Goal: Transaction & Acquisition: Purchase product/service

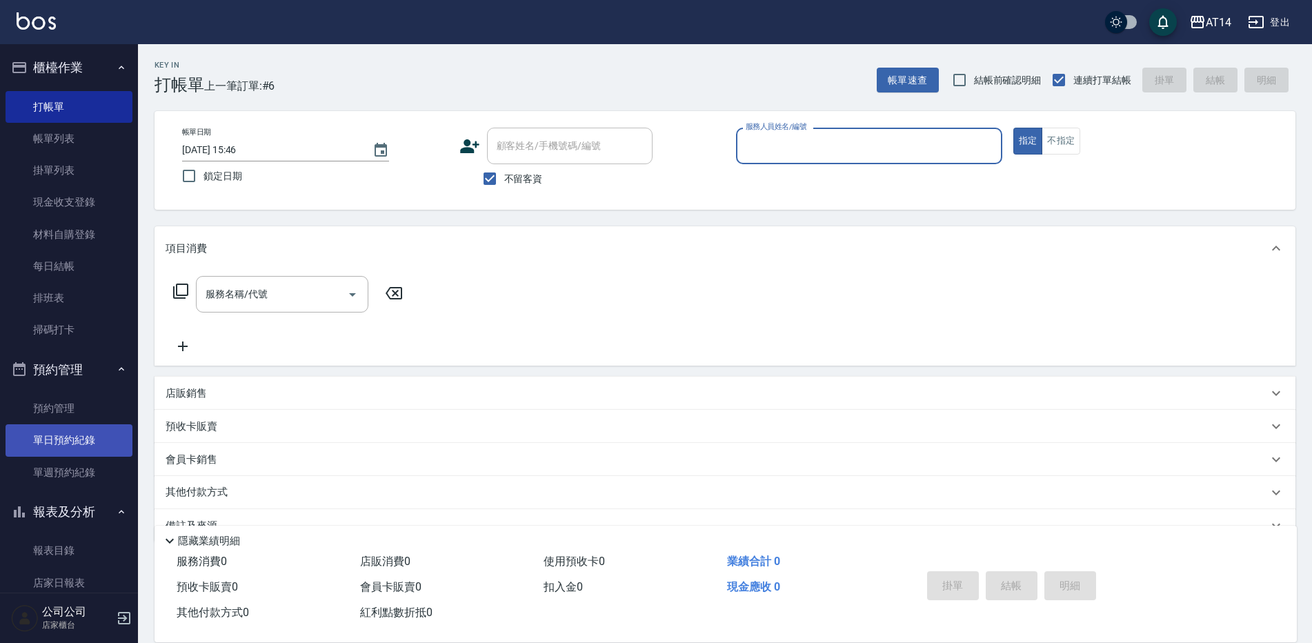
click at [68, 437] on link "單日預約紀錄" at bounding box center [69, 440] width 127 height 32
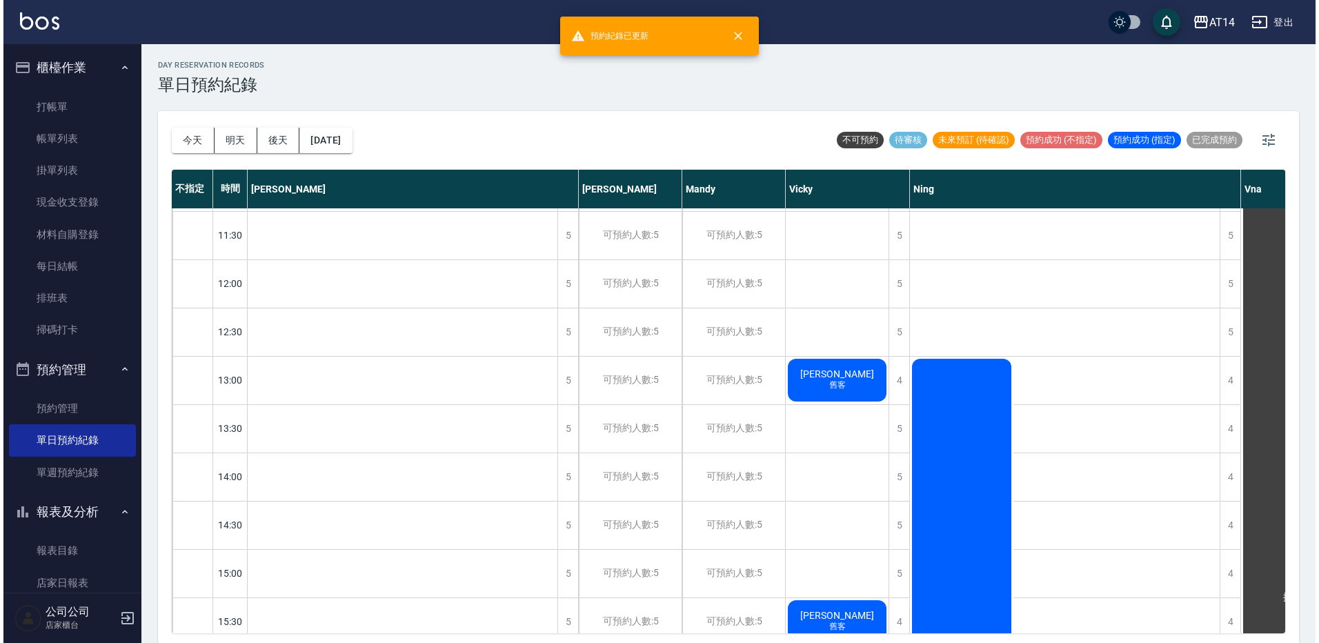
scroll to position [138, 0]
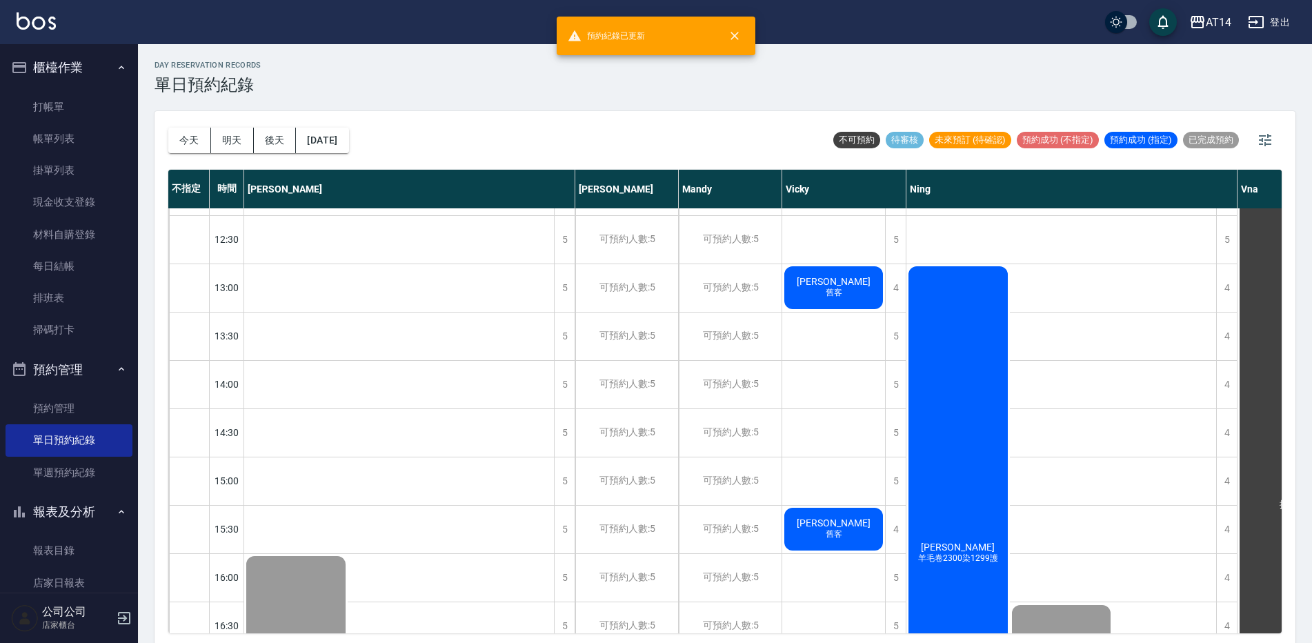
click at [946, 420] on div "[PERSON_NAME] 羊毛卷2300染1299護" at bounding box center [958, 553] width 103 height 578
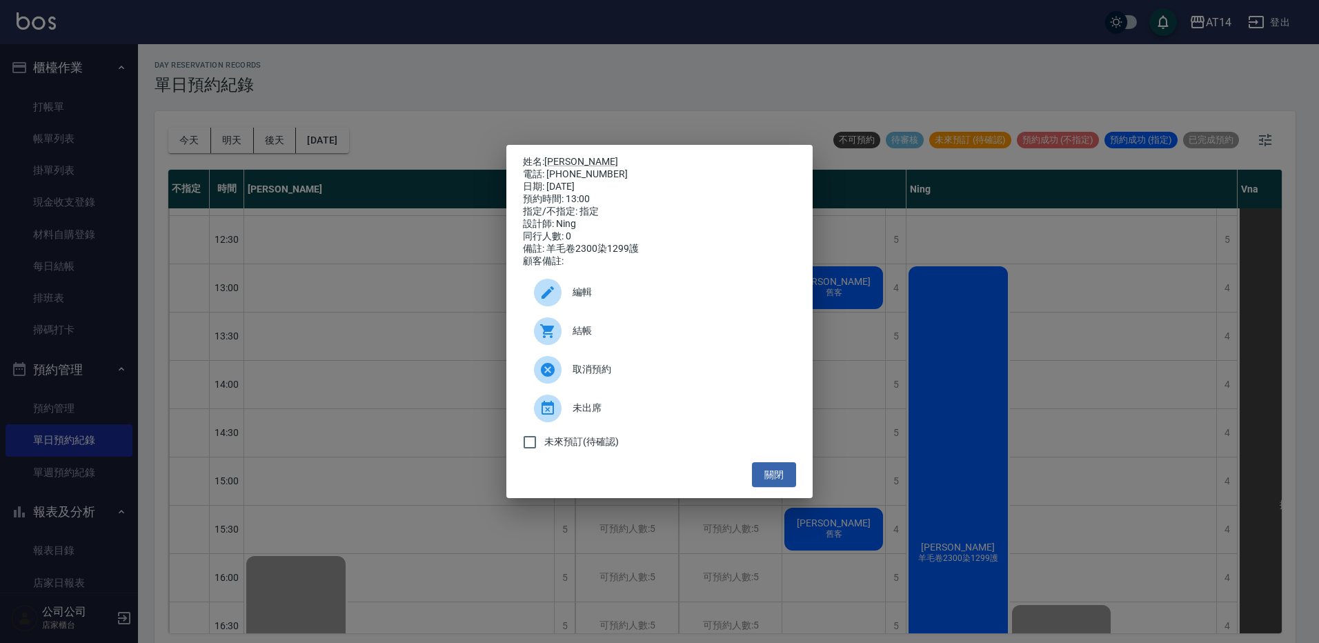
click at [611, 338] on span "結帳" at bounding box center [679, 331] width 213 height 14
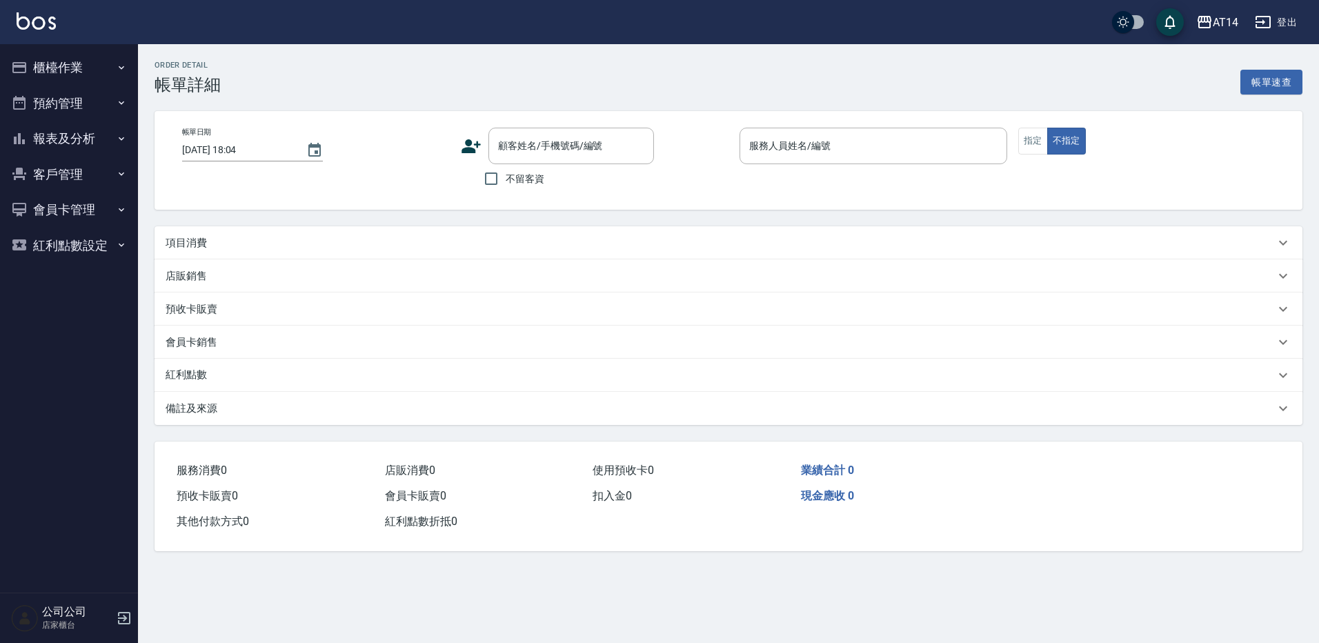
type input "[DATE] 13:00"
type input "Ning-19"
type input "羊毛卷2300染1299護"
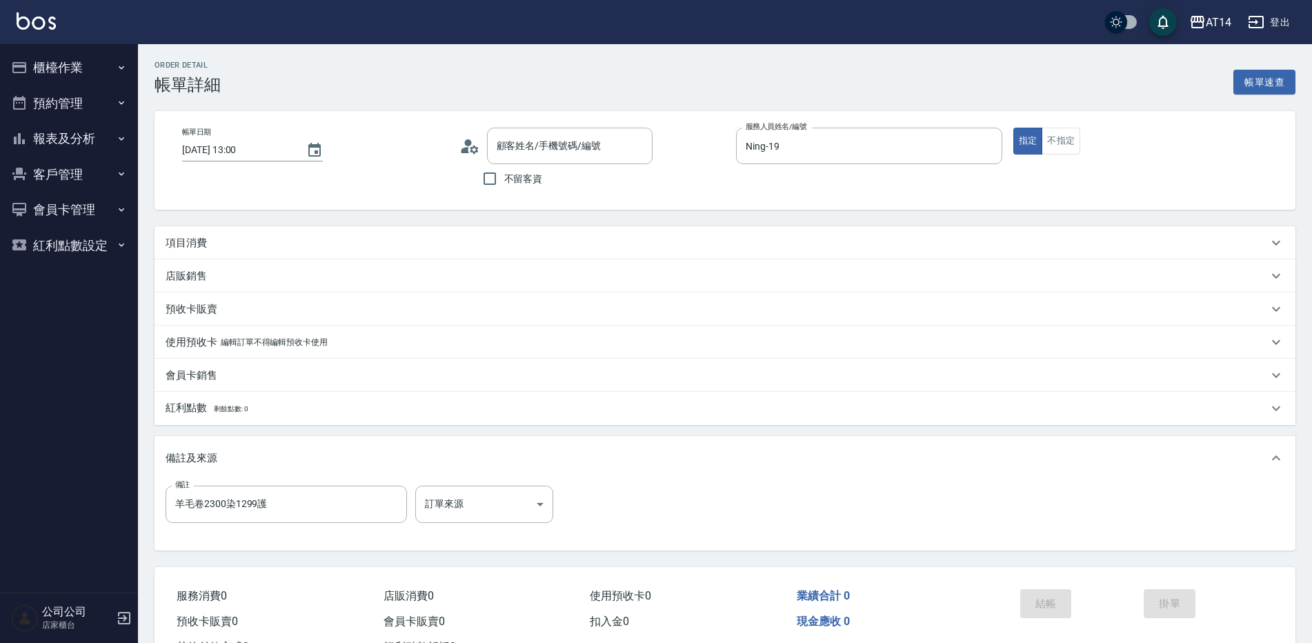
type input "[PERSON_NAME]/0986553653/null"
drag, startPoint x: 320, startPoint y: 509, endPoint x: 12, endPoint y: 528, distance: 309.0
click at [12, 528] on div "AT14 登出 櫃檯作業 打帳單 帳單列表 掛單列表 現金收支登錄 材料自購登錄 每日結帳 排班表 掃碼打卡 預約管理 預約管理 單日預約紀錄 單週預約紀錄 …" at bounding box center [656, 346] width 1312 height 693
type input "五碼28015"
click at [437, 498] on body "AT14 登出 櫃檯作業 打帳單 帳單列表 掛單列表 現金收支登錄 材料自購登錄 每日結帳 排班表 掃碼打卡 預約管理 預約管理 單日預約紀錄 單週預約紀錄 …" at bounding box center [656, 346] width 1312 height 693
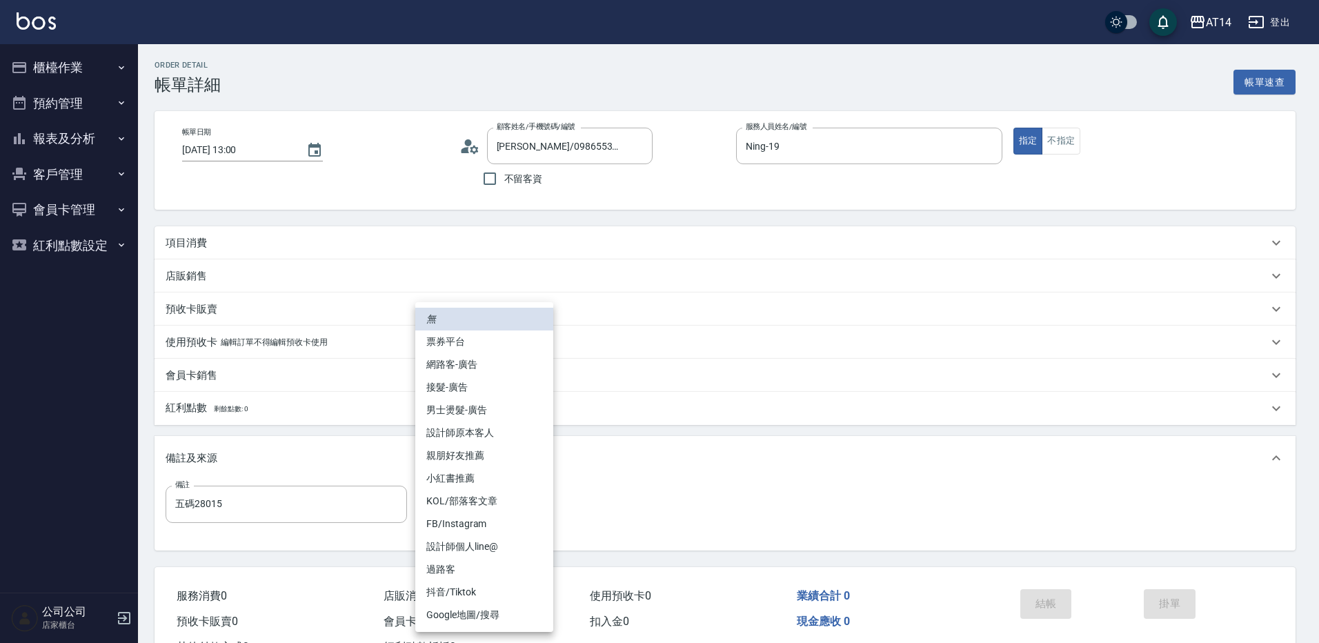
click at [445, 359] on li "網路客-廣告" at bounding box center [484, 364] width 138 height 23
type input "網路客-廣告"
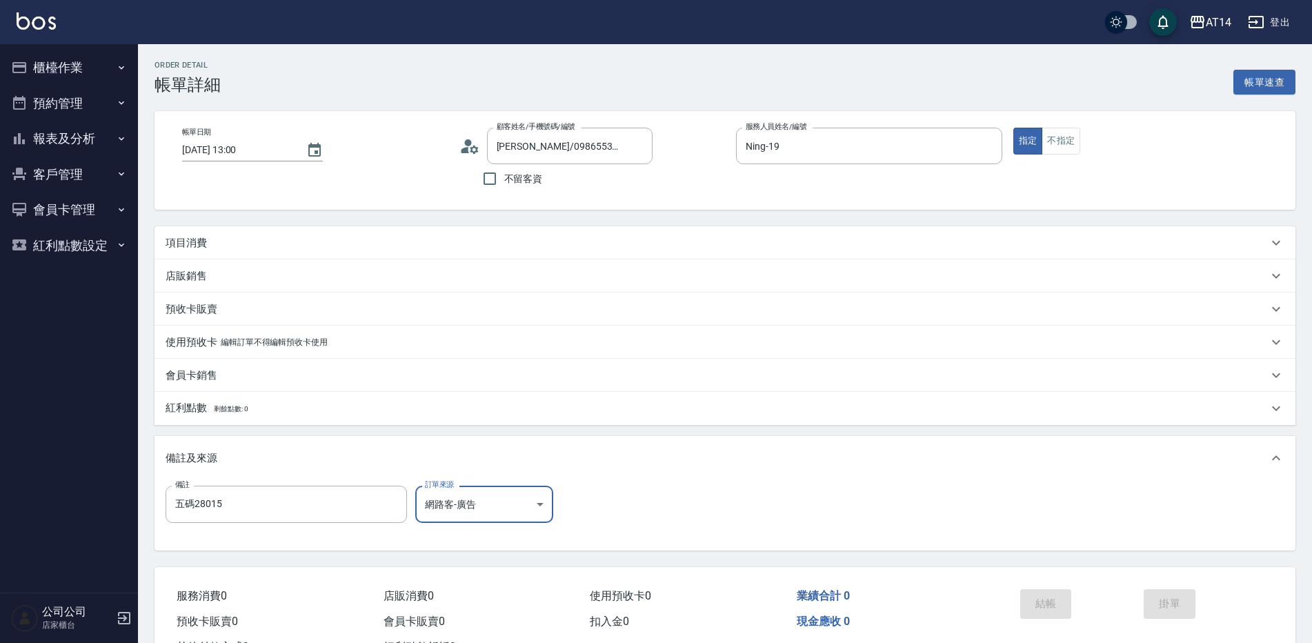
click at [197, 234] on div "項目消費" at bounding box center [725, 242] width 1141 height 33
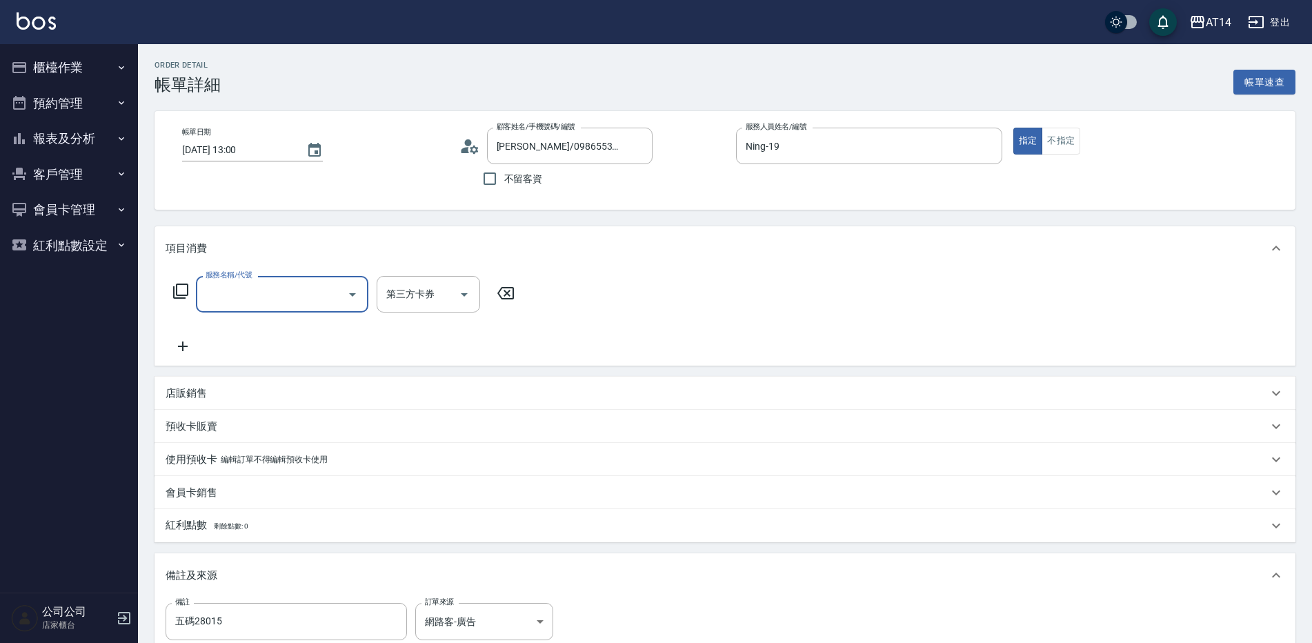
click at [228, 305] on input "服務名稱/代號" at bounding box center [271, 294] width 139 height 24
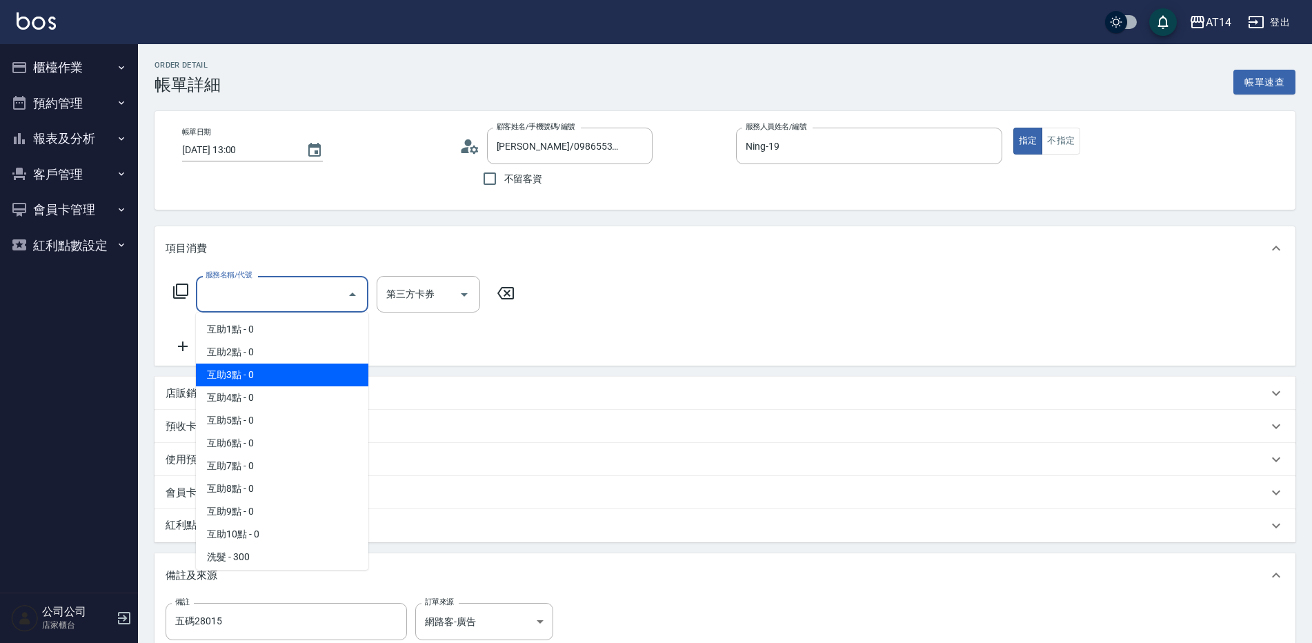
click at [255, 377] on span "互助3點 - 0" at bounding box center [282, 375] width 172 height 23
type input "互助3點(003)"
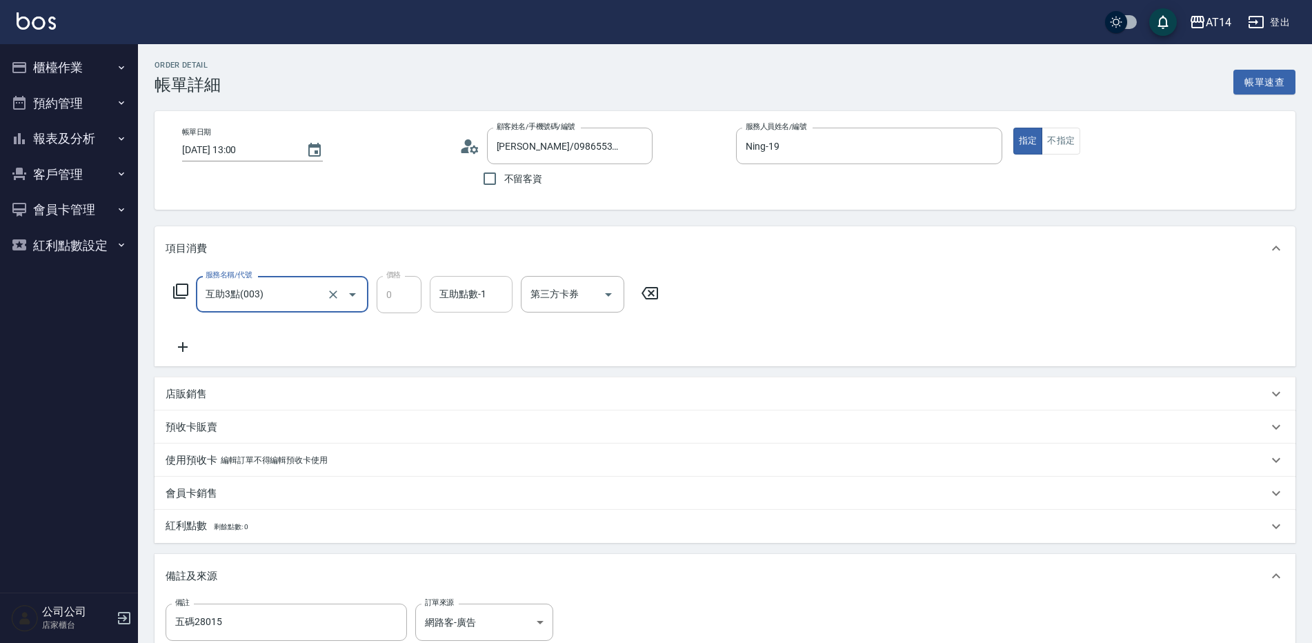
click at [436, 302] on input "互助點數-1" at bounding box center [471, 294] width 70 height 24
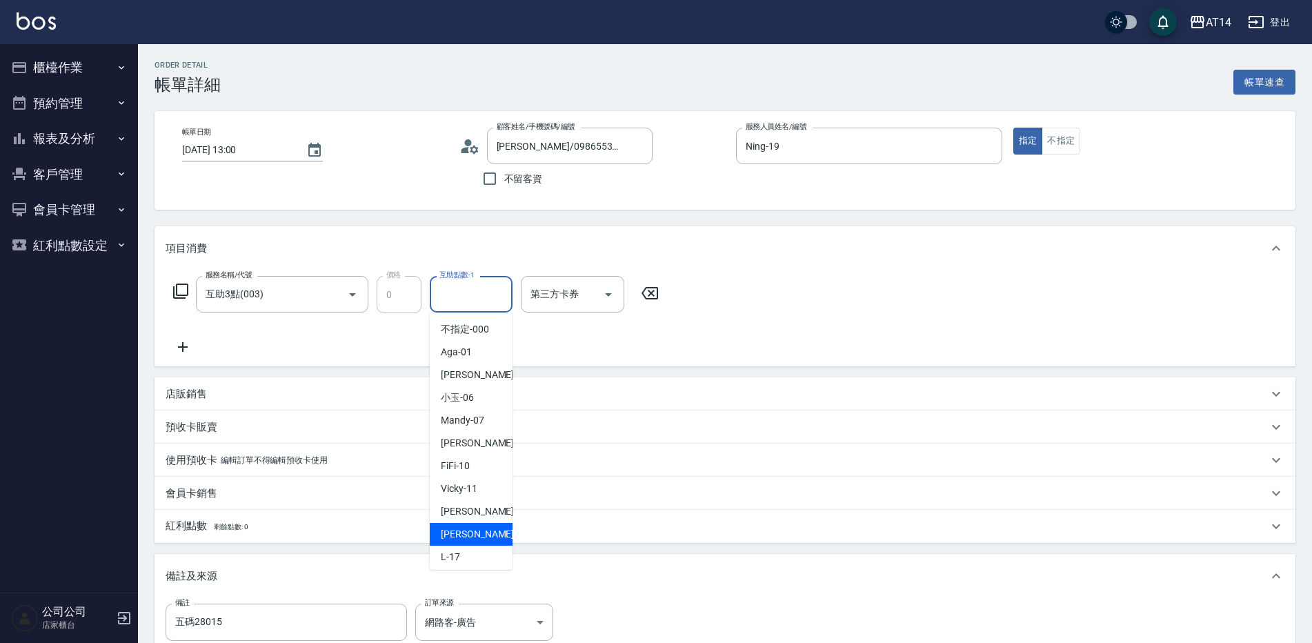
scroll to position [207, 0]
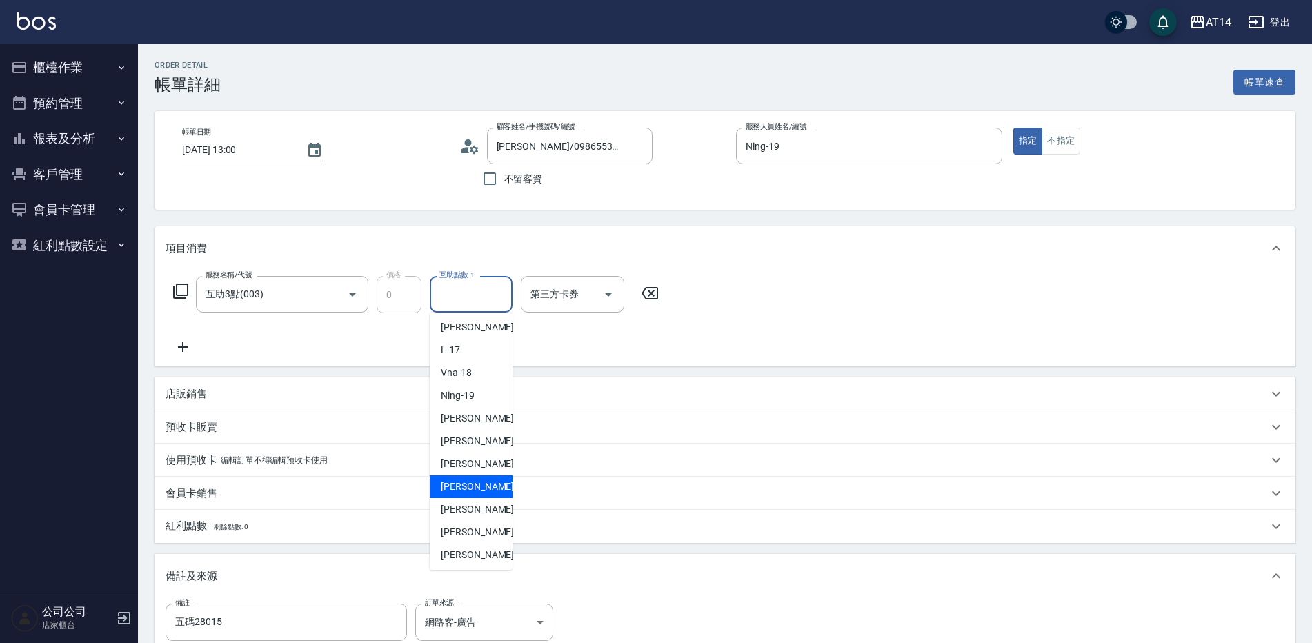
click at [472, 489] on span "楊明月 -63" at bounding box center [484, 487] width 87 height 14
type input "楊明月-63"
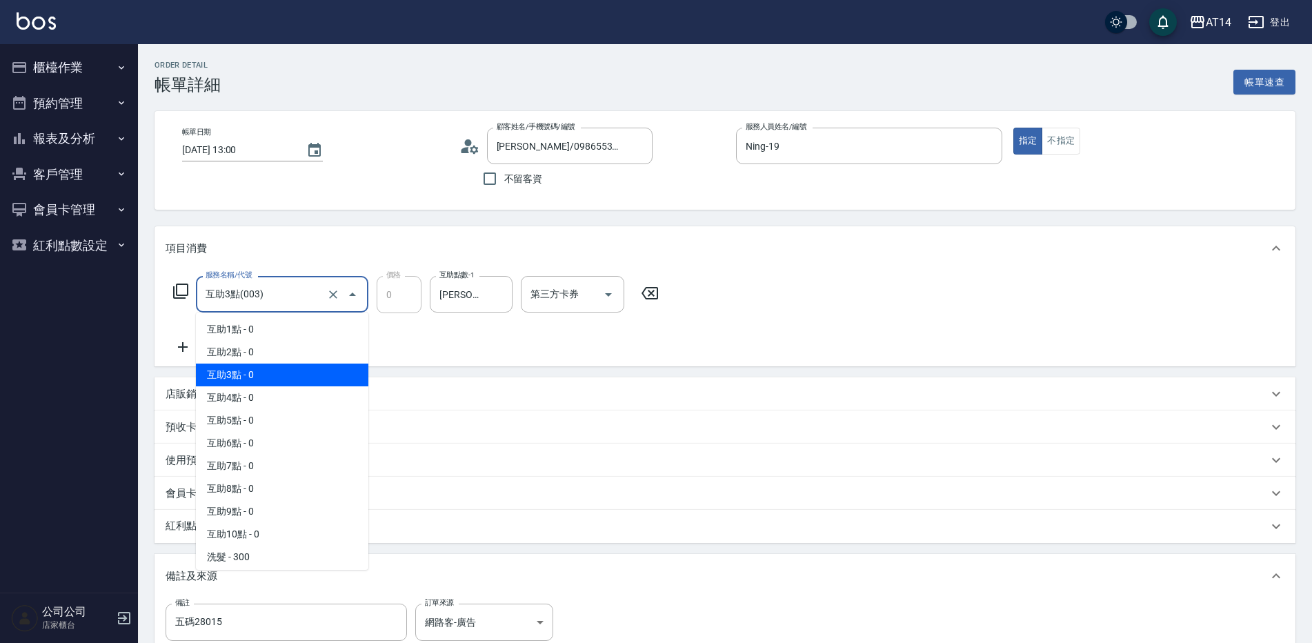
click at [241, 298] on input "互助3點(003)" at bounding box center [262, 294] width 121 height 24
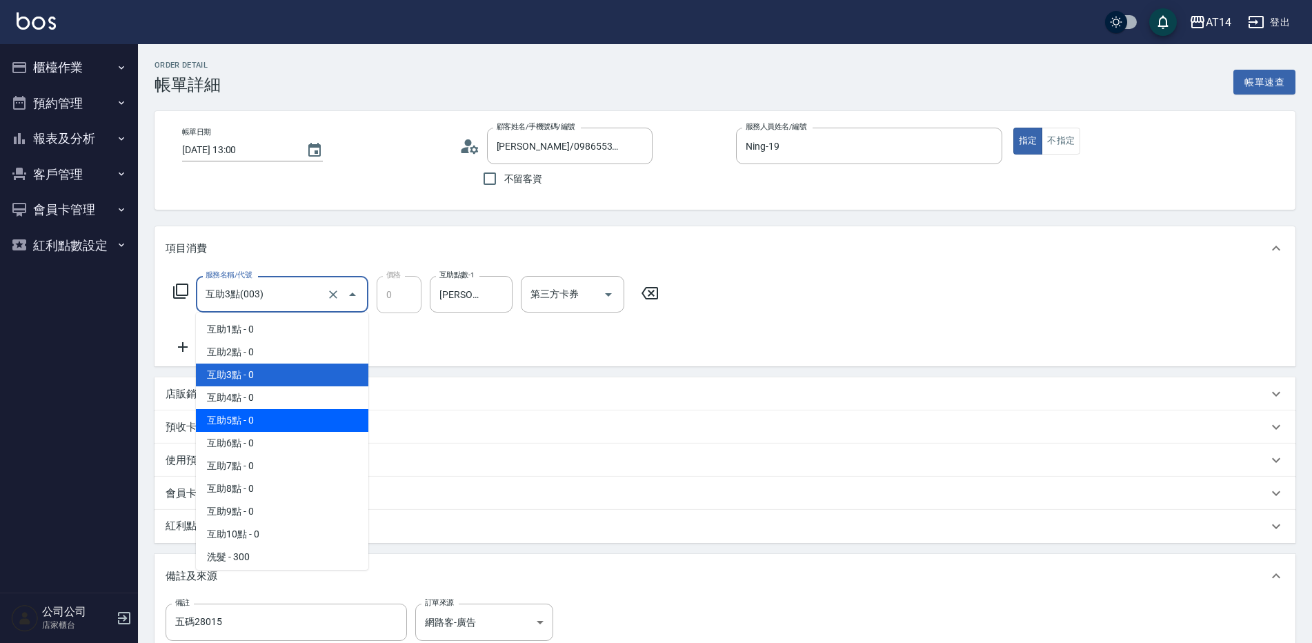
click at [263, 414] on span "互助5點 - 0" at bounding box center [282, 420] width 172 height 23
type input "互助5點(005)"
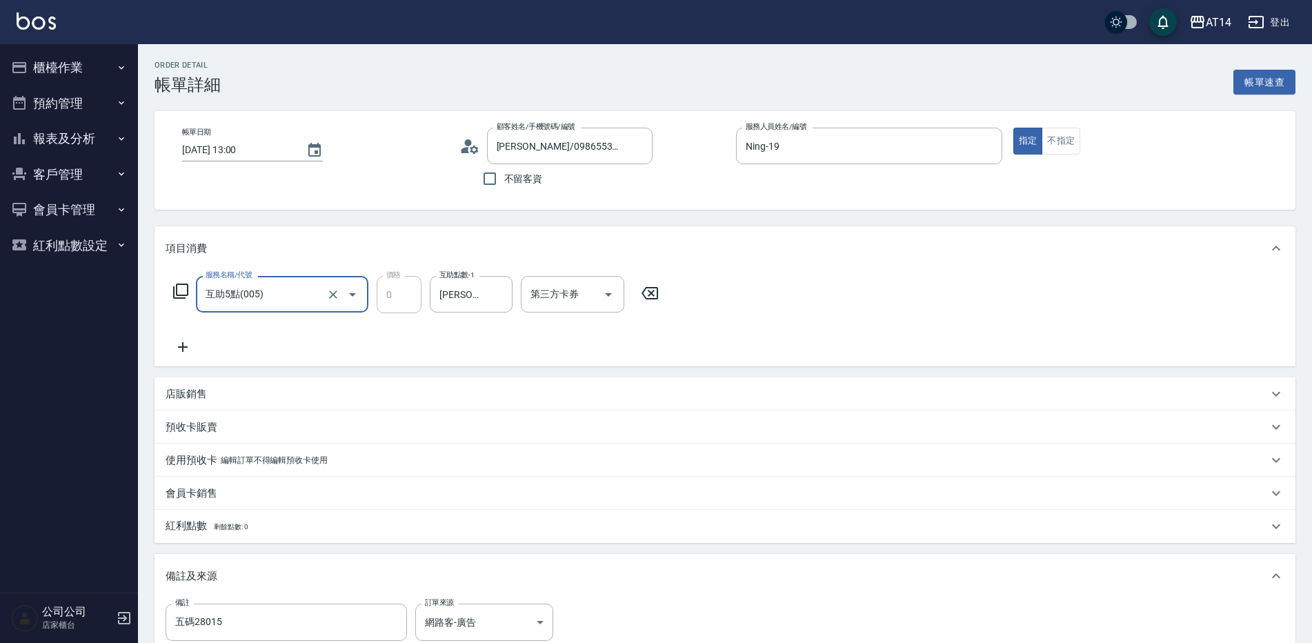
click at [181, 348] on icon at bounding box center [183, 347] width 34 height 17
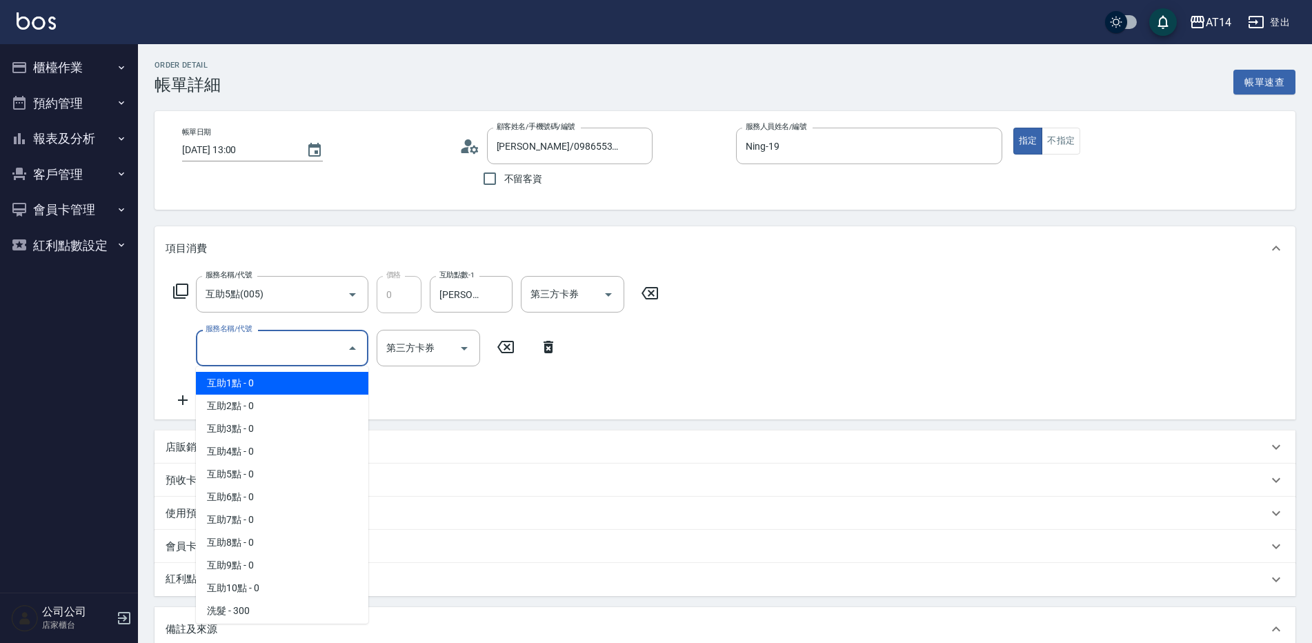
click at [244, 359] on input "服務名稱/代號" at bounding box center [271, 348] width 139 height 24
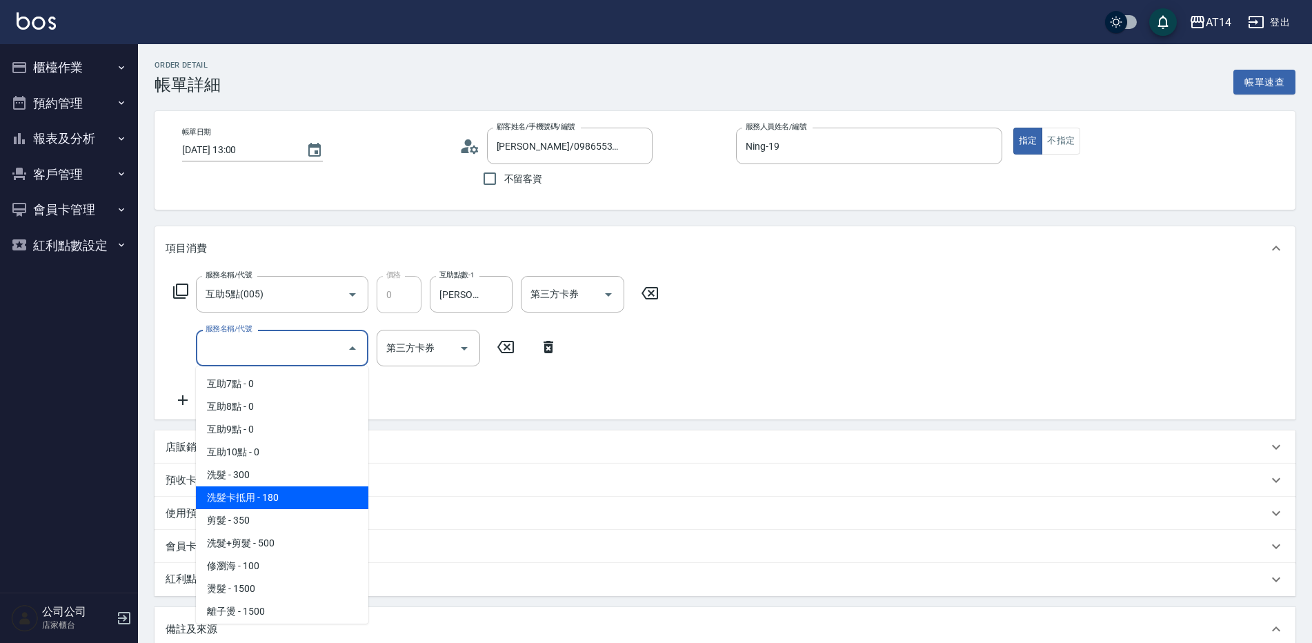
scroll to position [138, 0]
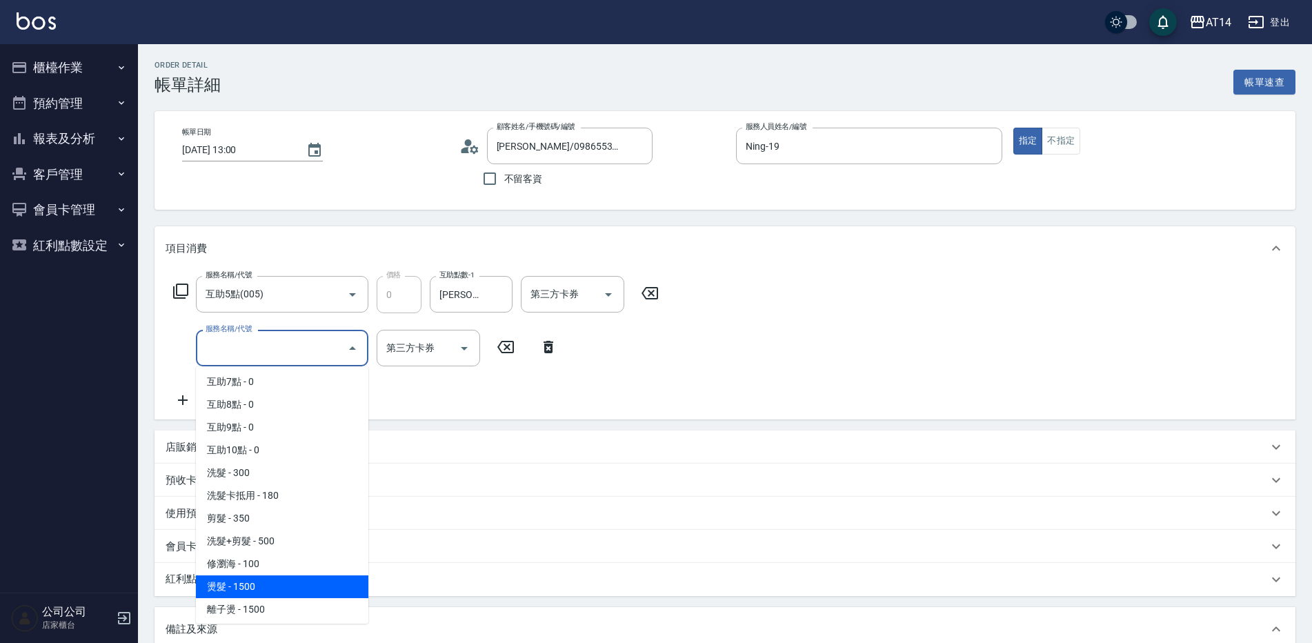
click at [282, 588] on span "燙髮 - 1500" at bounding box center [282, 586] width 172 height 23
type input "3"
type input "燙髮(031)"
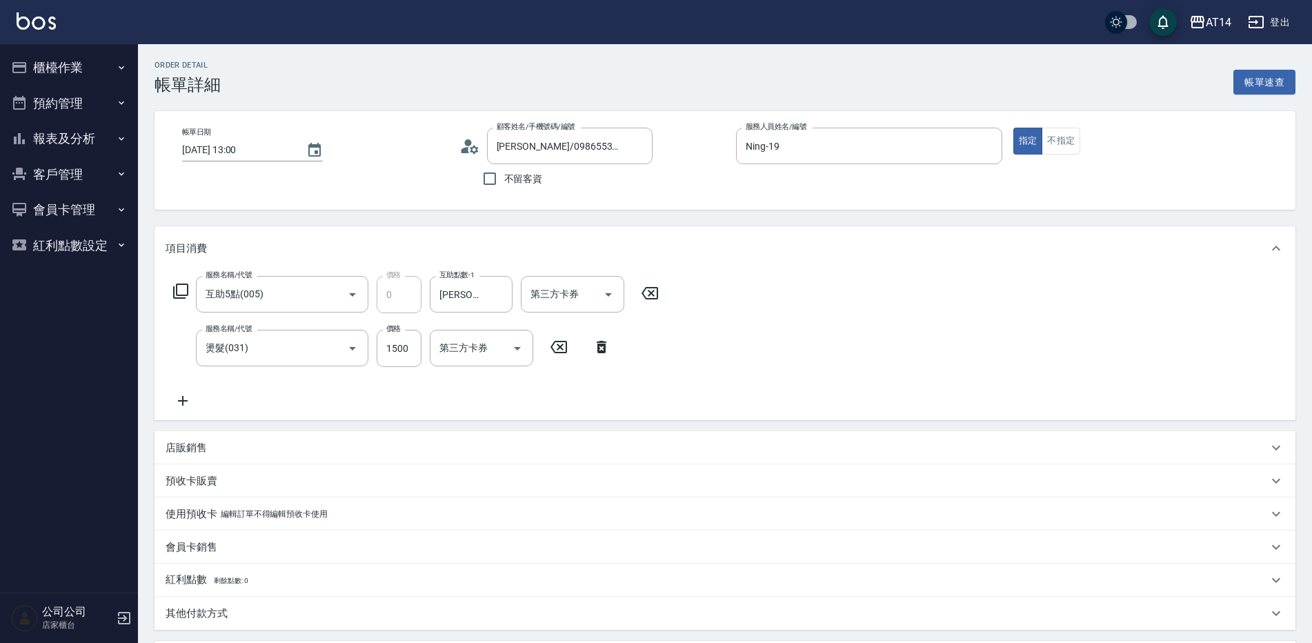
click at [180, 406] on icon at bounding box center [183, 401] width 34 height 17
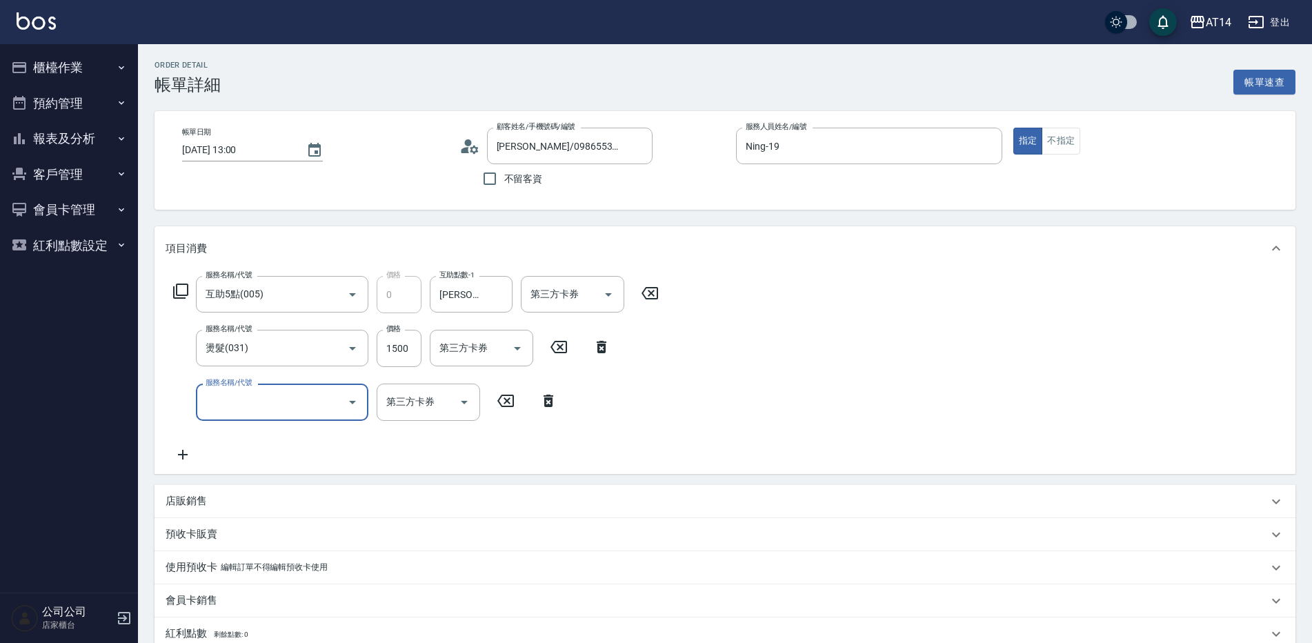
click at [209, 406] on input "服務名稱/代號" at bounding box center [271, 402] width 139 height 24
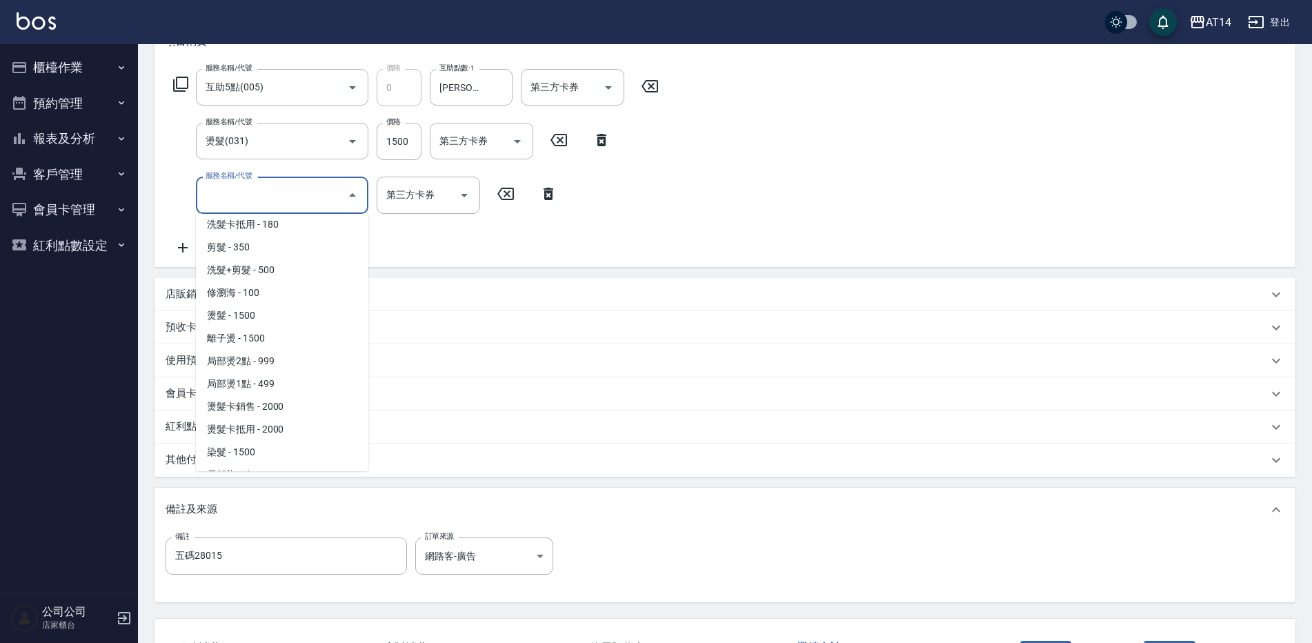
scroll to position [276, 0]
click at [284, 433] on span "染髮 - 1500" at bounding box center [282, 433] width 172 height 23
type input "6"
type input "染髮(041)"
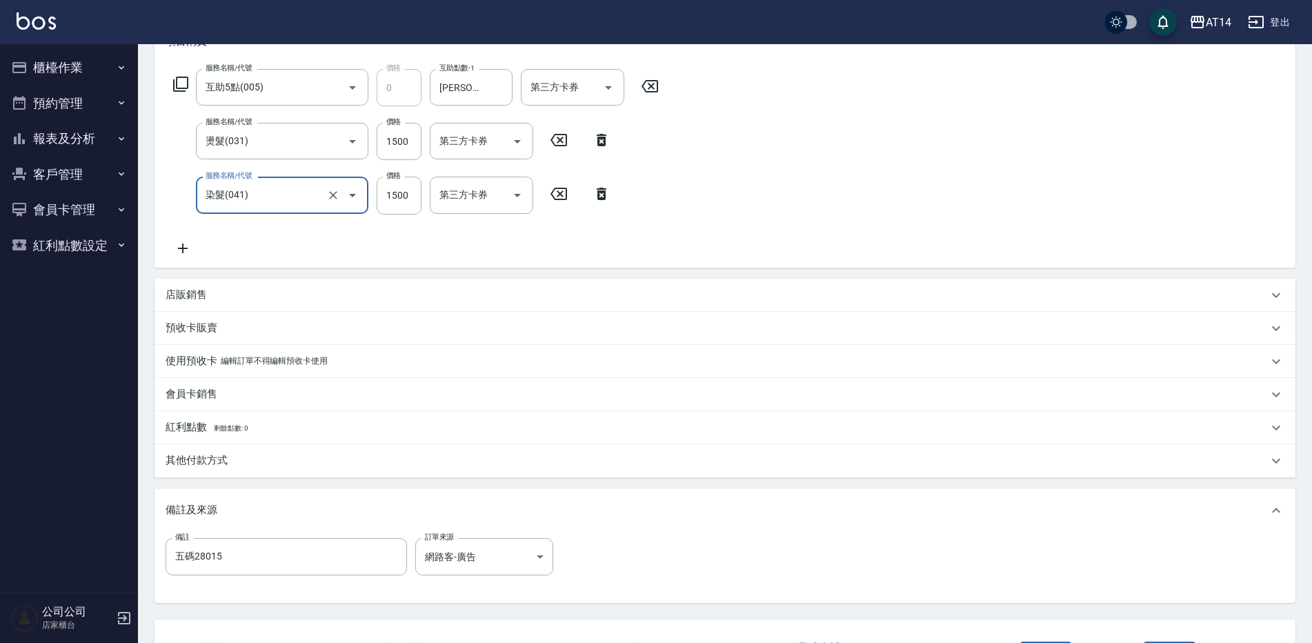
click at [190, 247] on icon at bounding box center [183, 248] width 34 height 17
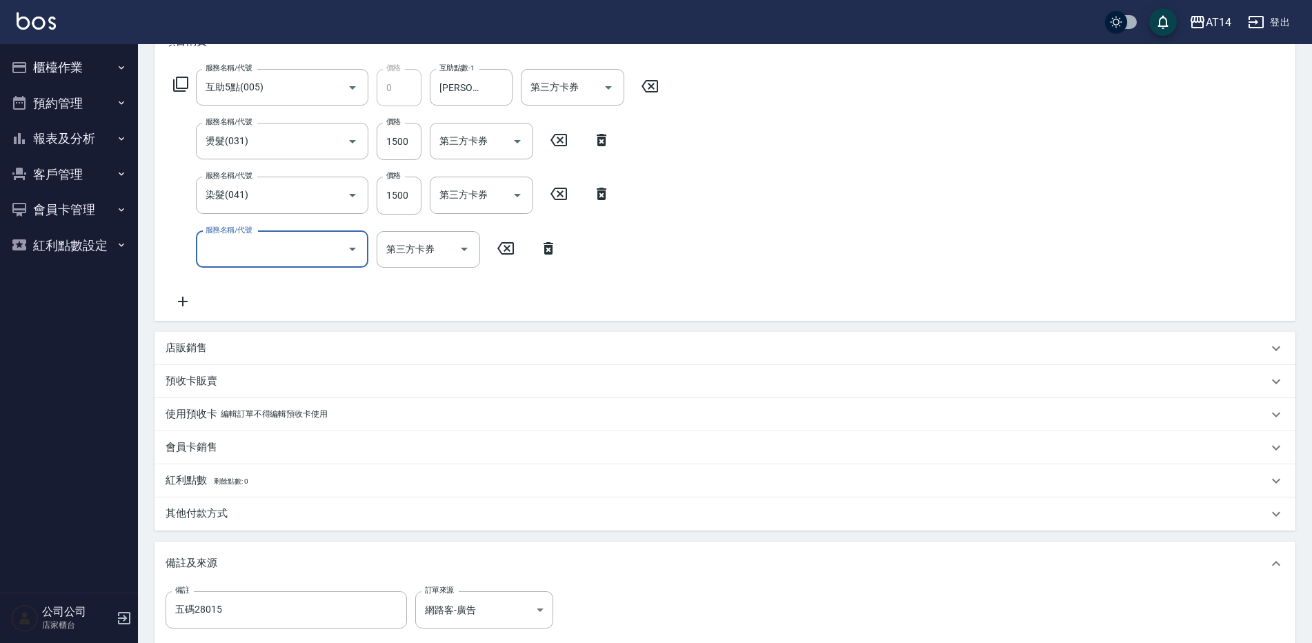
drag, startPoint x: 219, startPoint y: 251, endPoint x: 203, endPoint y: 254, distance: 16.8
click at [220, 251] on input "服務名稱/代號" at bounding box center [271, 249] width 139 height 24
type input "051"
type input "8"
type input "護髮(051)"
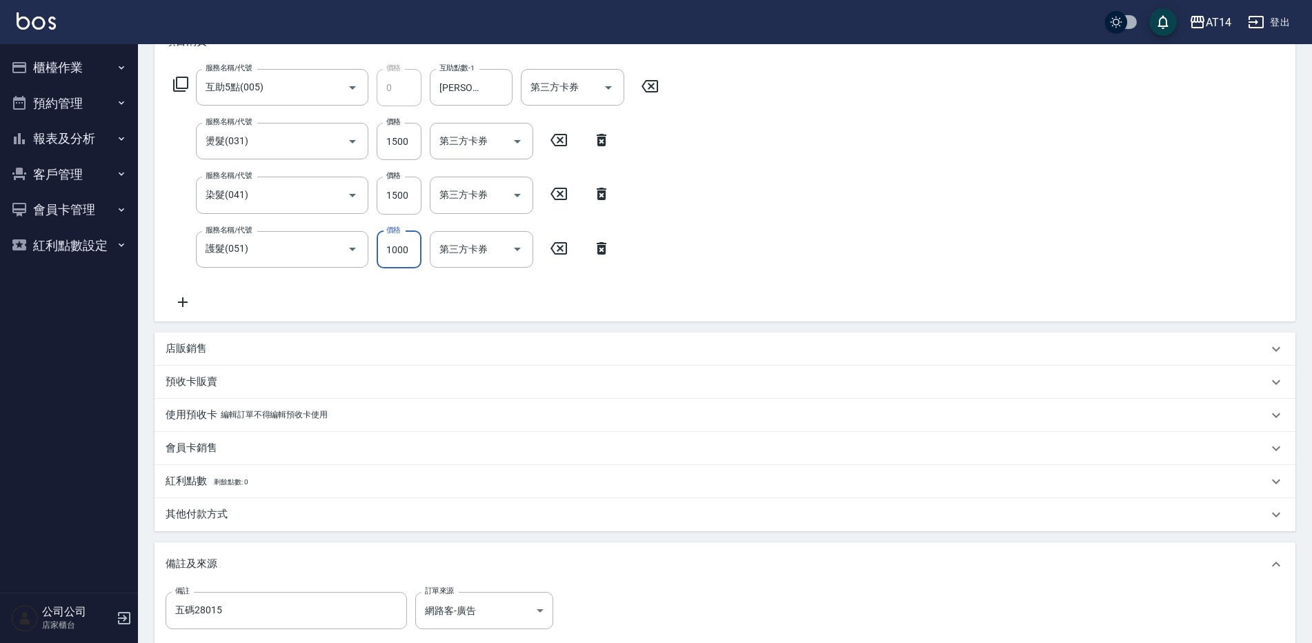
click at [395, 245] on input "1000" at bounding box center [399, 249] width 45 height 37
type input "1"
type input "6"
type input "1800"
type input "10"
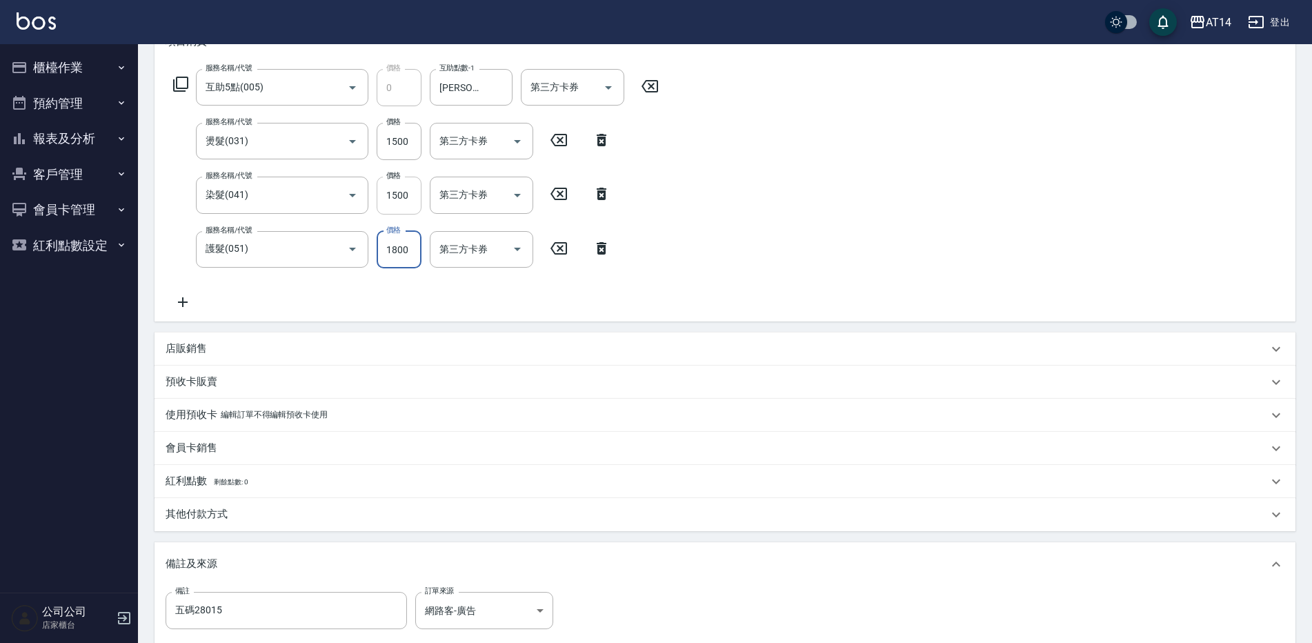
type input "1800"
click at [391, 197] on input "1500" at bounding box center [399, 195] width 45 height 37
type input "1"
type input "7"
type input "1299"
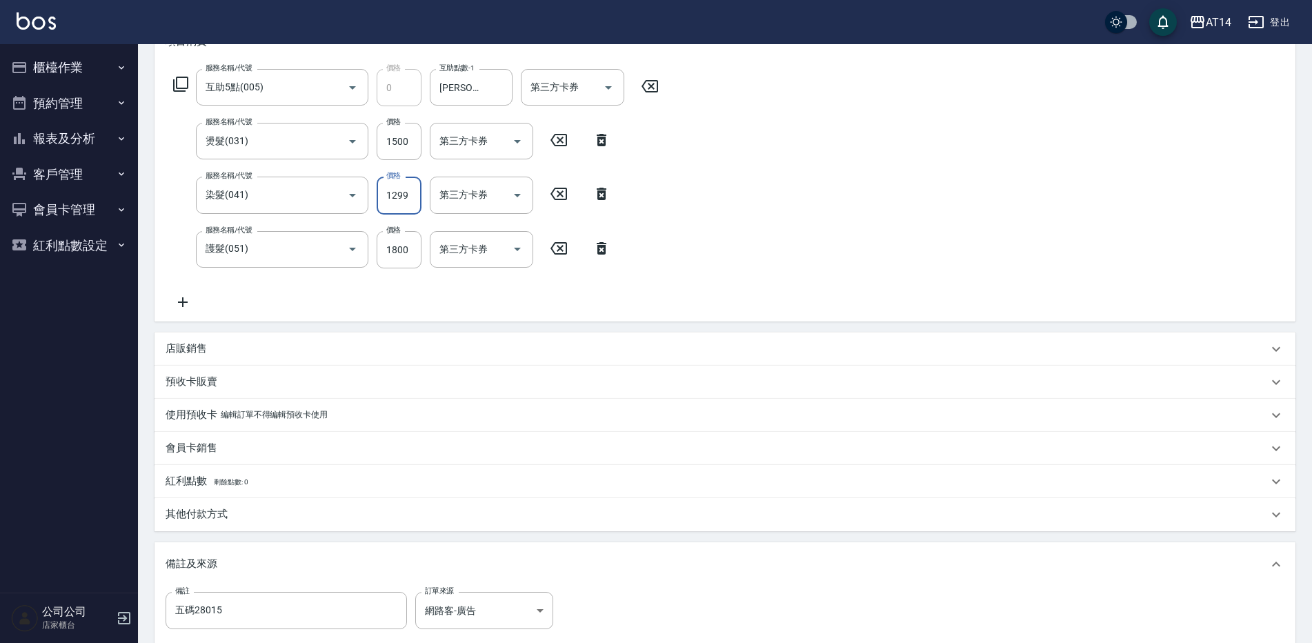
type input "9"
type input "1299"
click at [393, 137] on input "1500" at bounding box center [399, 141] width 45 height 37
type input "2"
type input "6"
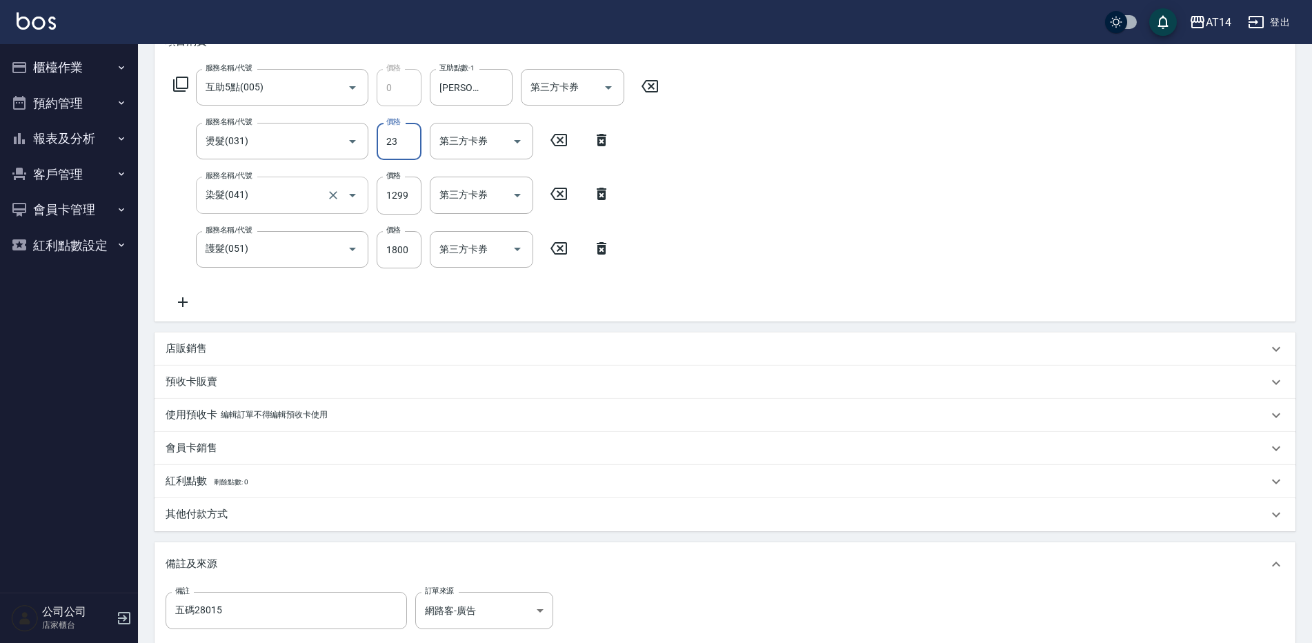
type input "230"
type input "7"
type input "2300"
type input "11"
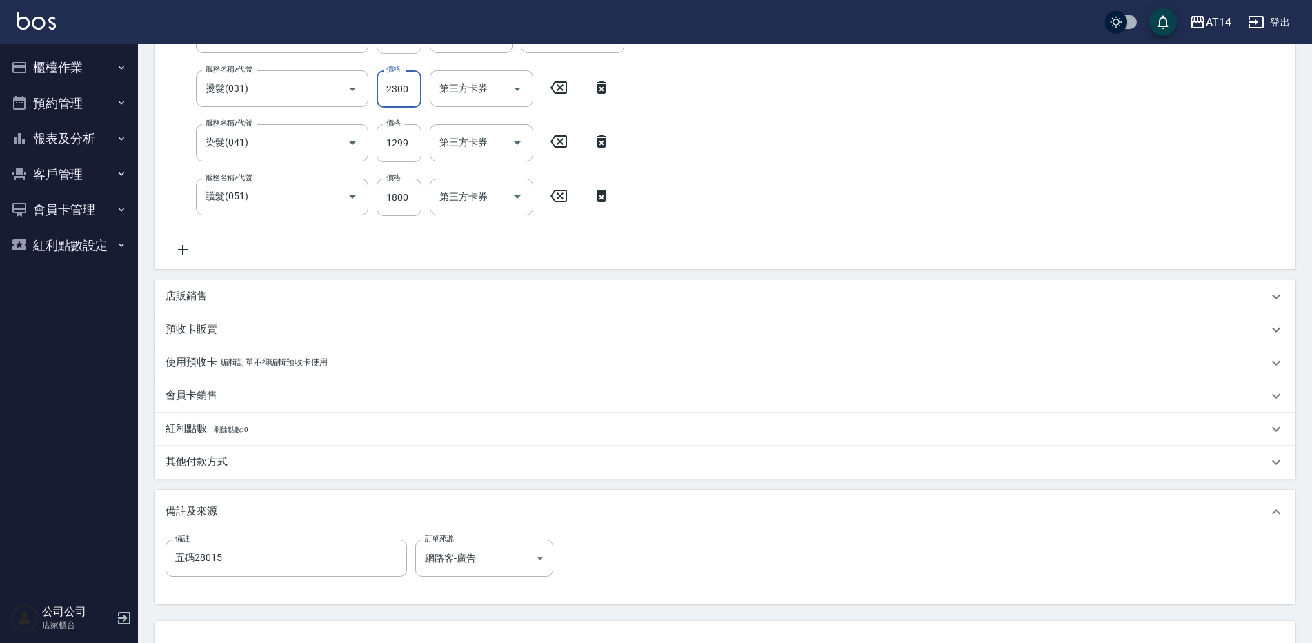
scroll to position [345, 0]
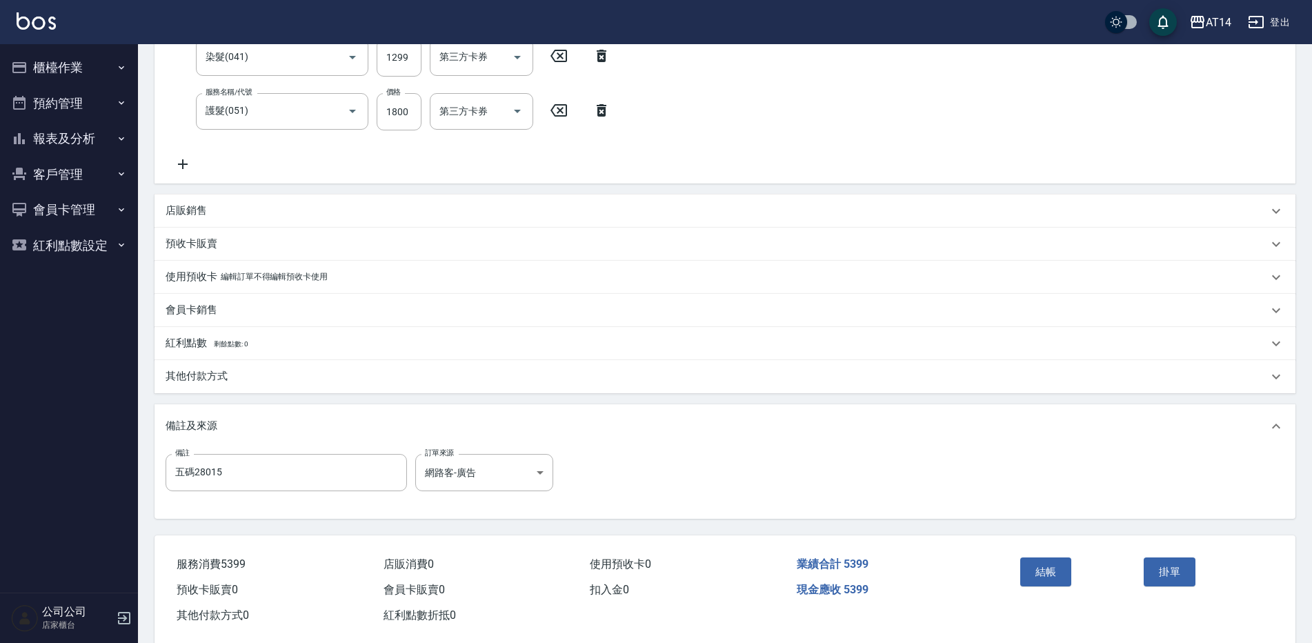
type input "2300"
click at [224, 370] on p "其他付款方式" at bounding box center [197, 376] width 62 height 14
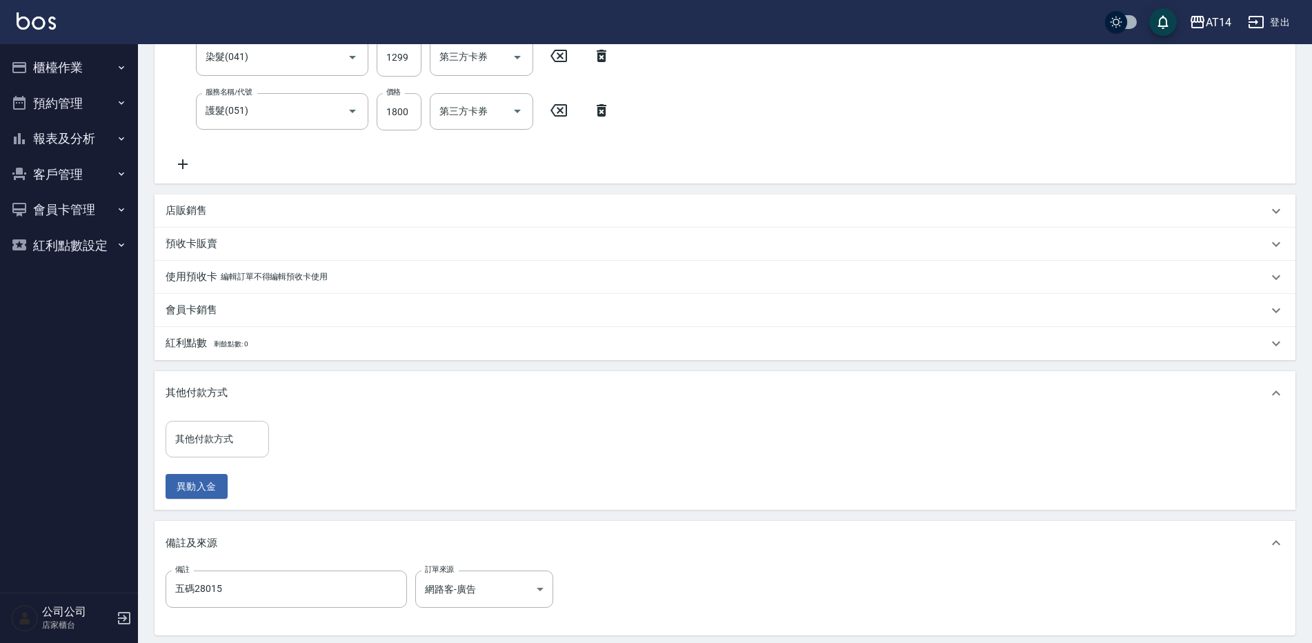
click at [226, 434] on input "其他付款方式" at bounding box center [217, 439] width 91 height 24
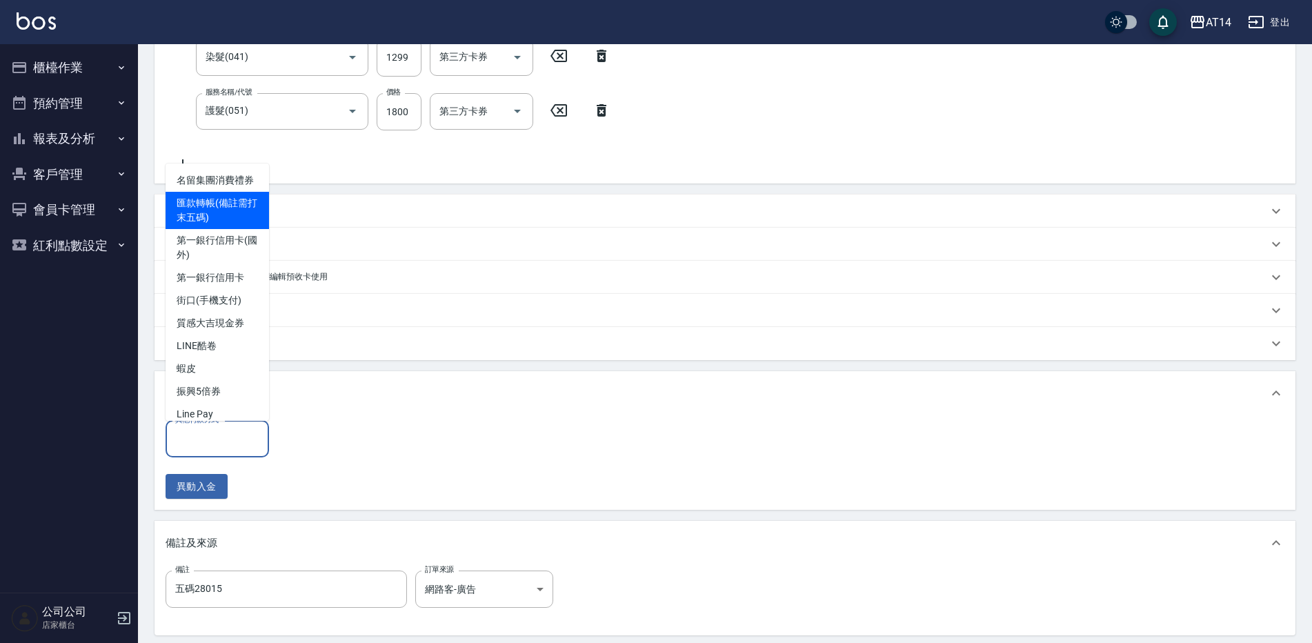
click at [207, 229] on span "匯款轉帳(備註需打末五碼)" at bounding box center [217, 210] width 103 height 37
type input "匯款轉帳(備註需打末五碼)"
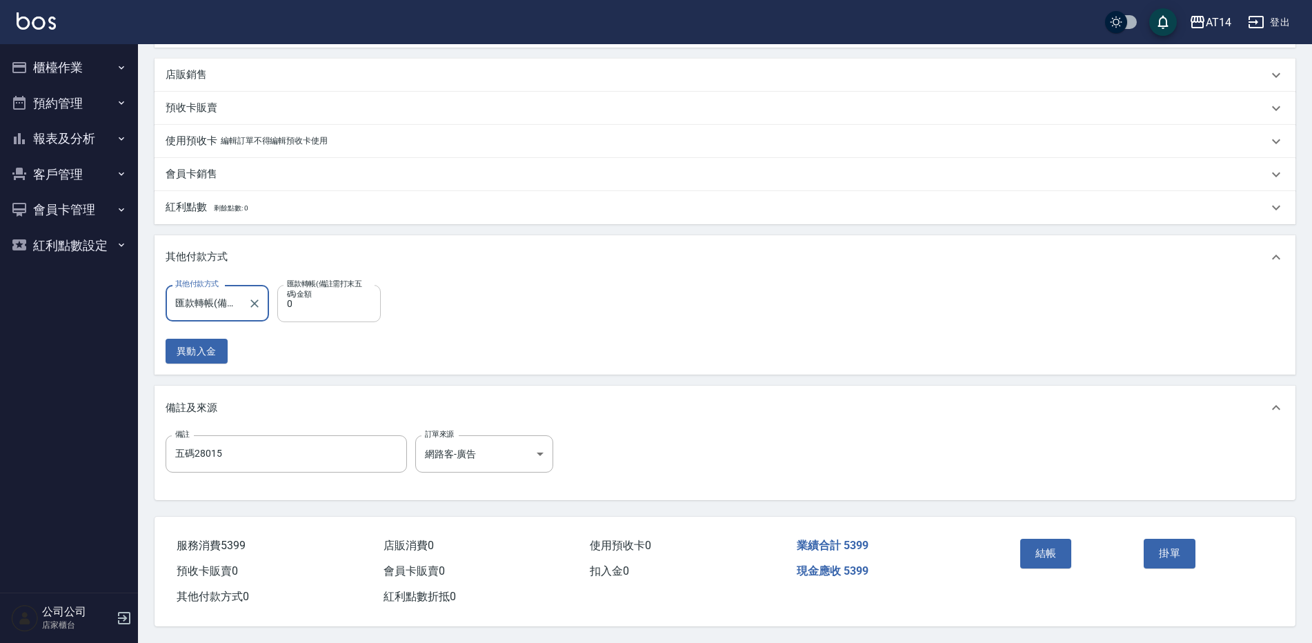
scroll to position [487, 0]
click at [331, 299] on input "0" at bounding box center [328, 303] width 103 height 37
type input "539"
type input "10"
type input "5399"
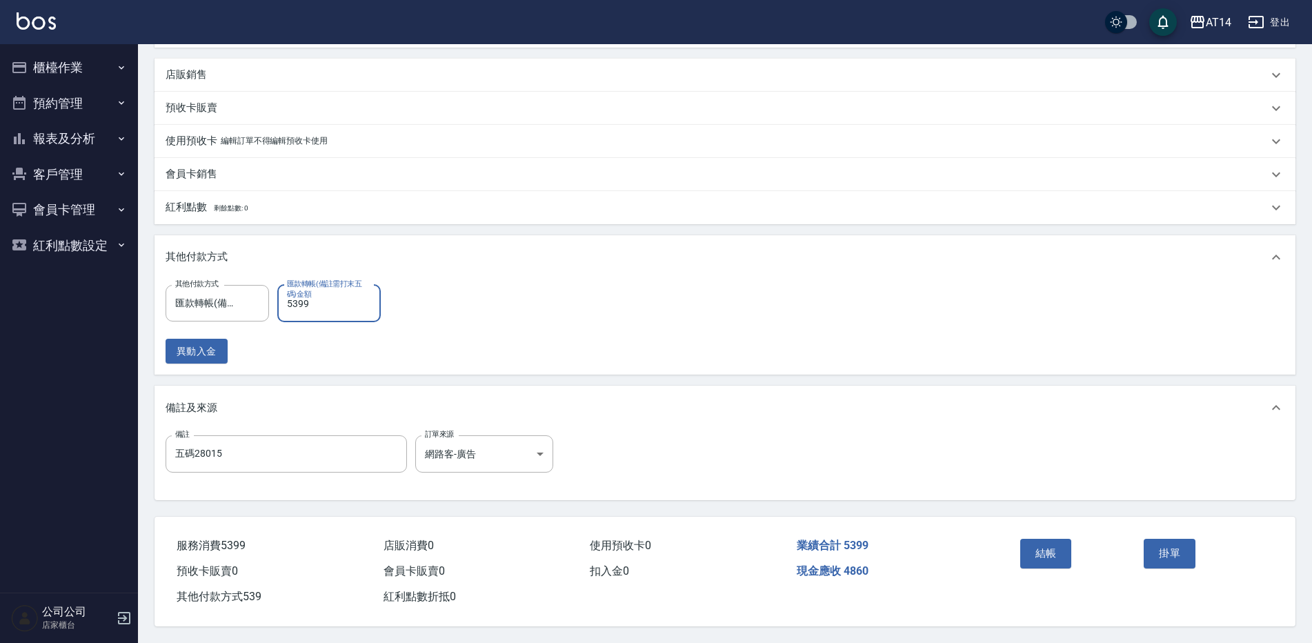
type input "0"
type input "5399"
click at [1043, 555] on button "結帳" at bounding box center [1046, 553] width 52 height 29
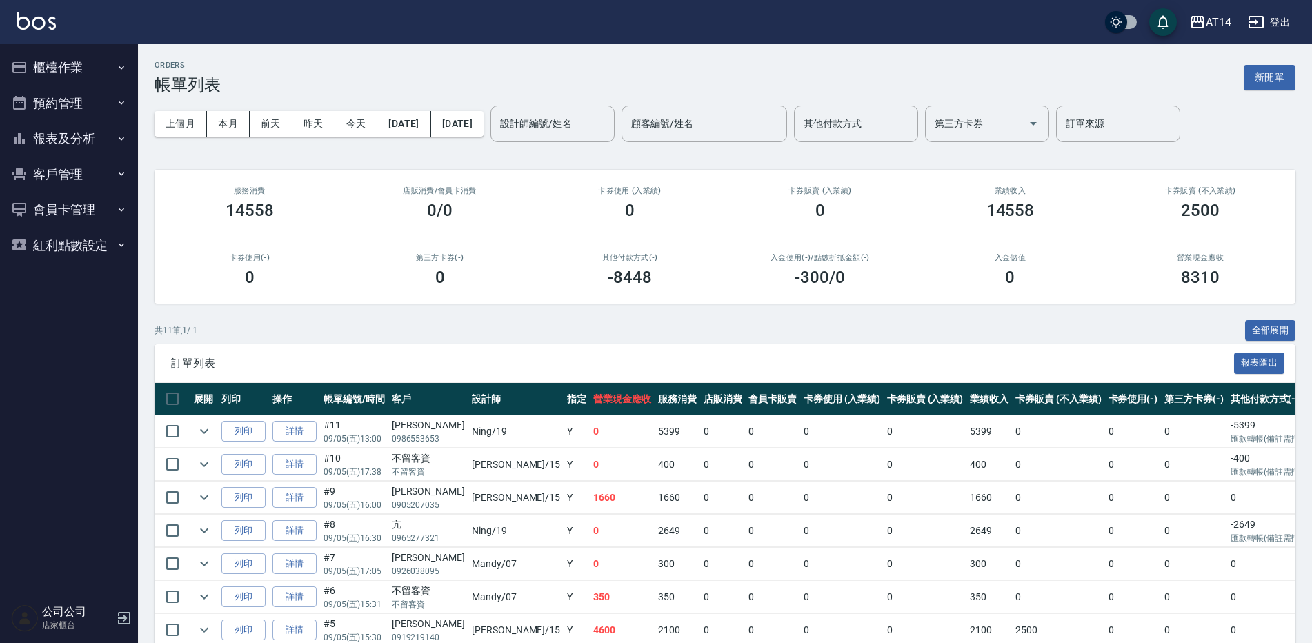
click at [50, 137] on button "報表及分析" at bounding box center [69, 139] width 127 height 36
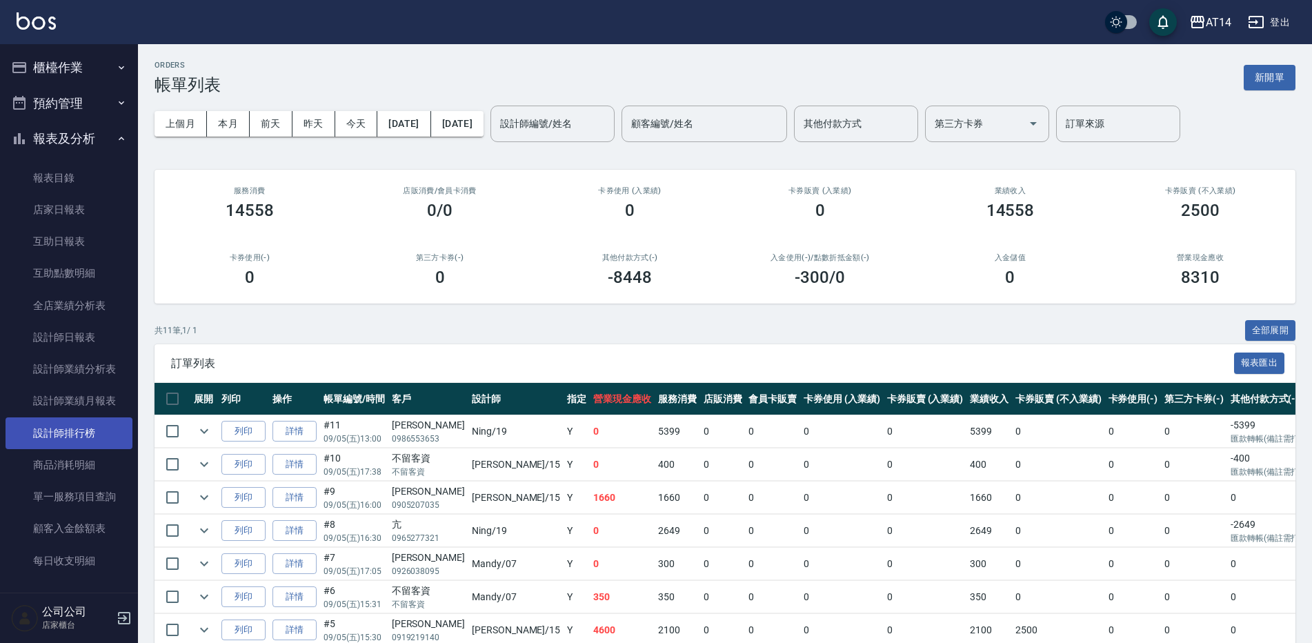
click at [73, 426] on link "設計師排行榜" at bounding box center [69, 433] width 127 height 32
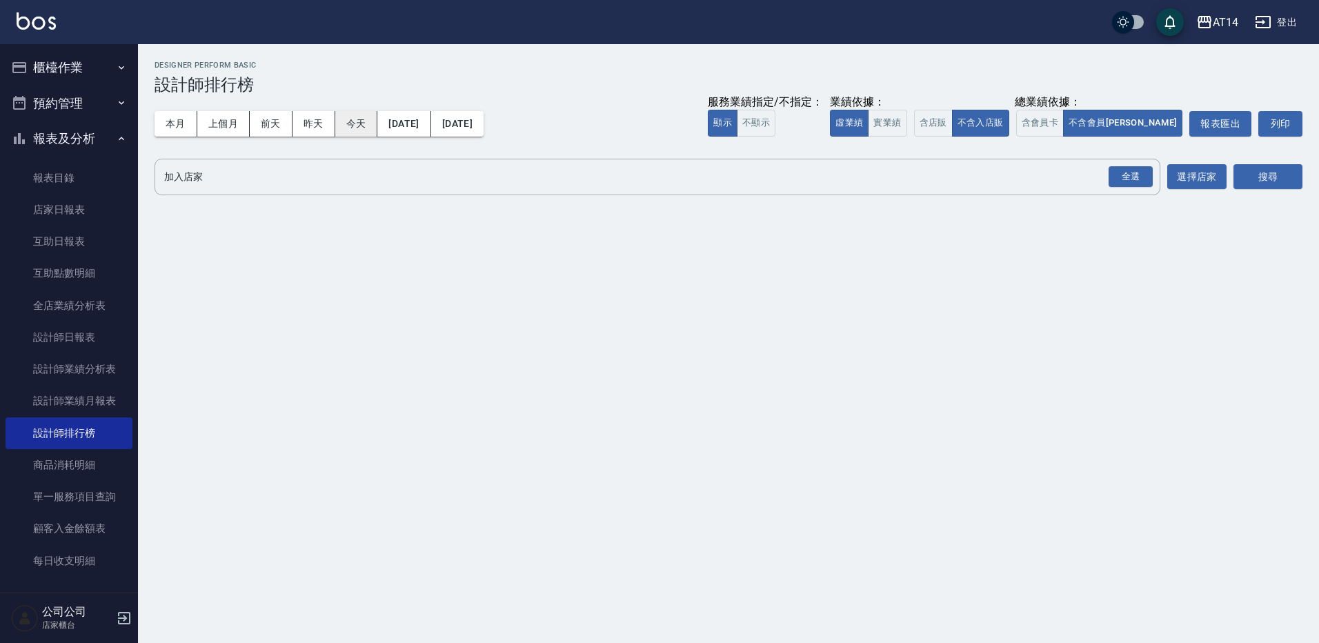
click at [353, 122] on button "今天" at bounding box center [356, 124] width 43 height 26
click at [1123, 175] on div "全選" at bounding box center [1131, 176] width 44 height 21
click at [1269, 173] on button "搜尋" at bounding box center [1268, 178] width 69 height 26
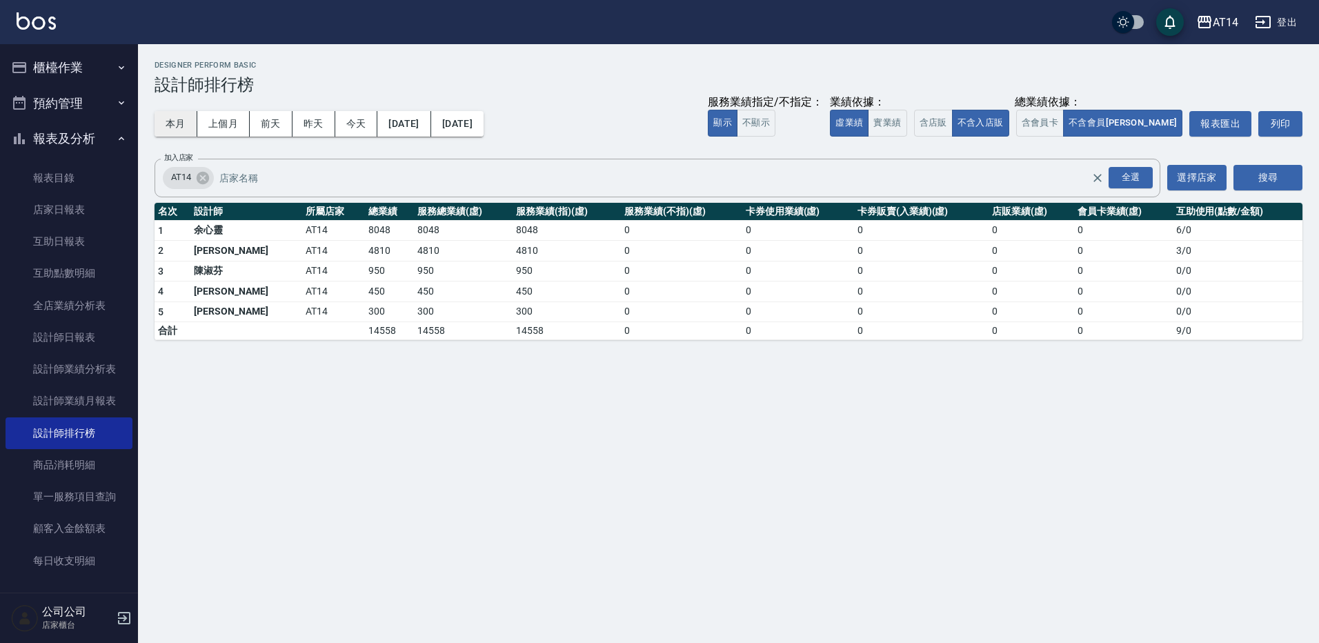
click at [184, 121] on button "本月" at bounding box center [176, 124] width 43 height 26
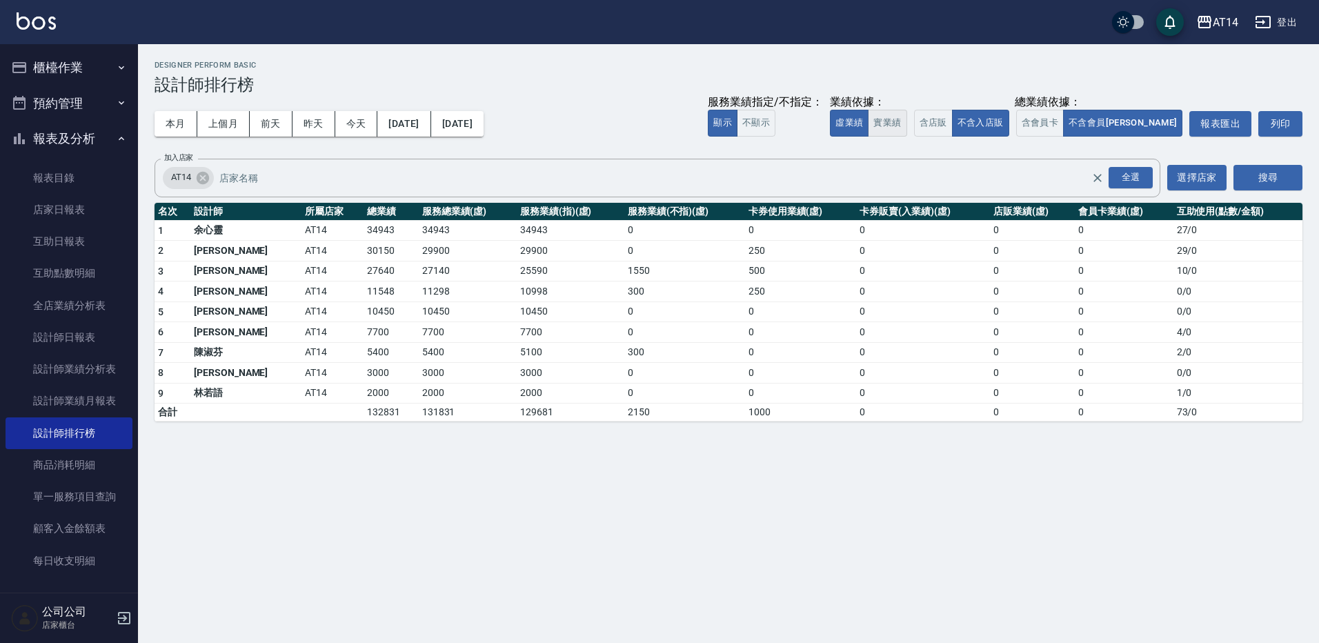
click at [907, 126] on button "實業績" at bounding box center [887, 123] width 39 height 27
click at [869, 125] on button "虛業績" at bounding box center [849, 123] width 39 height 27
click at [78, 69] on button "櫃檯作業" at bounding box center [69, 68] width 127 height 36
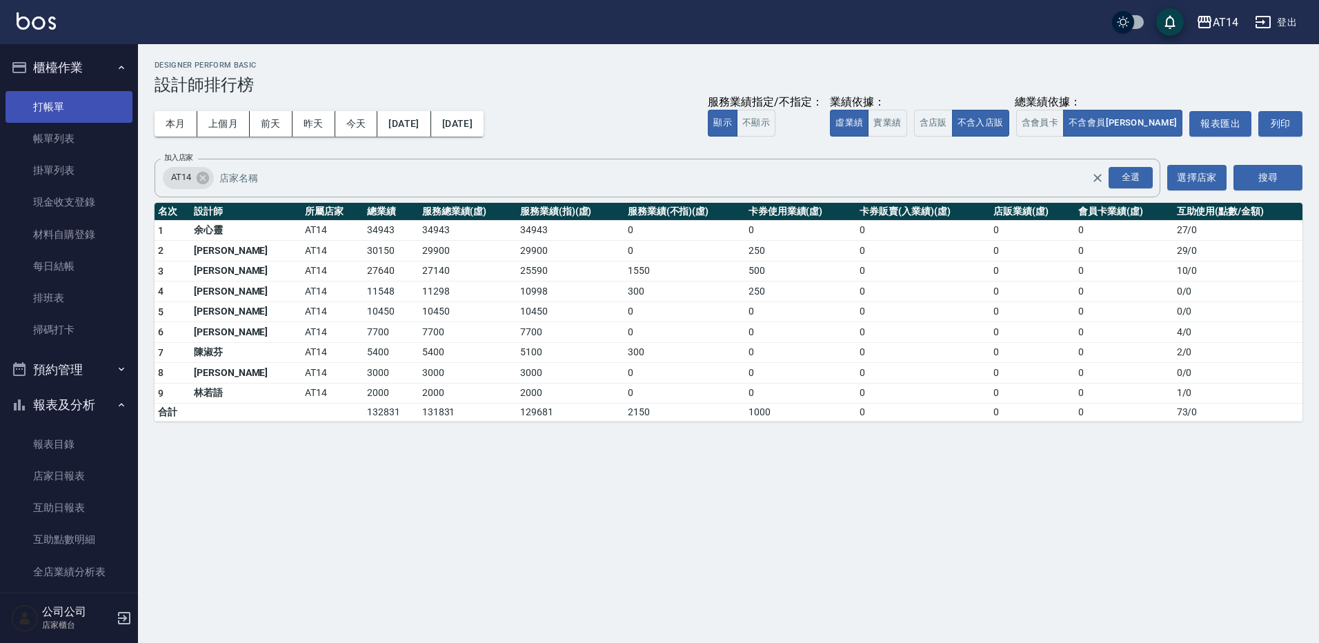
click at [72, 115] on link "打帳單" at bounding box center [69, 107] width 127 height 32
